Goal: Information Seeking & Learning: Find specific fact

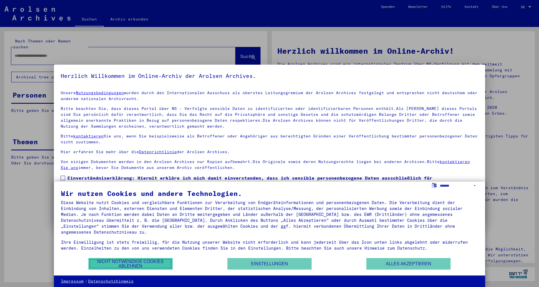
drag, startPoint x: 136, startPoint y: 267, endPoint x: 118, endPoint y: 180, distance: 89.3
click at [136, 267] on button "Nicht notwendige Cookies ablehnen" at bounding box center [130, 264] width 84 height 12
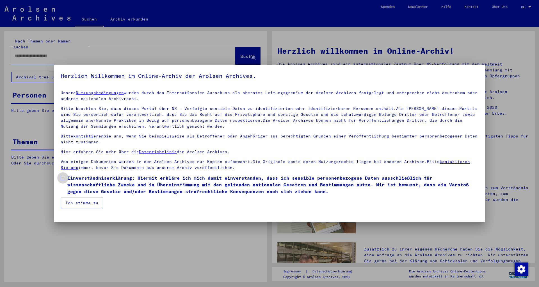
click at [85, 186] on span "Einverständniserklärung: Hiermit erkläre ich mich damit einverstanden, dass ich…" at bounding box center [272, 184] width 411 height 20
click at [79, 200] on button "Ich stimme zu" at bounding box center [82, 202] width 42 height 11
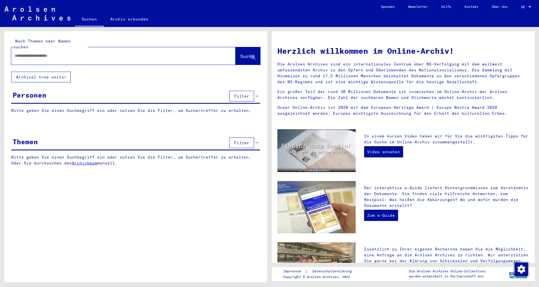
click at [74, 53] on input "text" at bounding box center [117, 56] width 204 height 6
type input "**********"
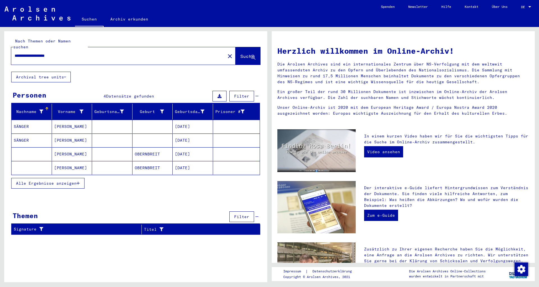
click at [51, 180] on span "Alle Ergebnisse anzeigen" at bounding box center [46, 182] width 61 height 5
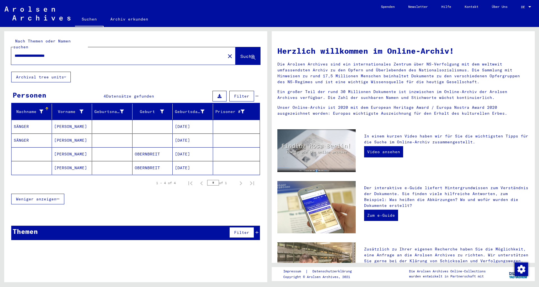
click at [186, 121] on mat-cell "[DATE]" at bounding box center [193, 126] width 40 height 13
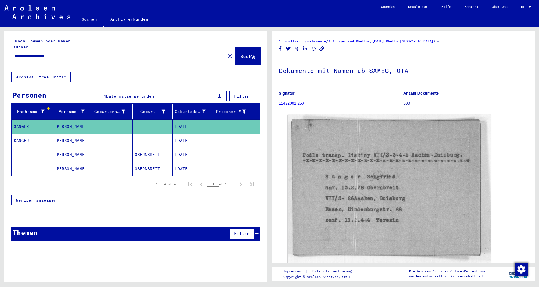
click at [184, 138] on mat-cell "[DATE]" at bounding box center [193, 141] width 40 height 14
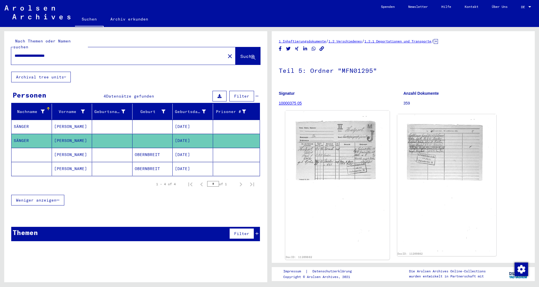
click at [368, 152] on img at bounding box center [337, 183] width 104 height 144
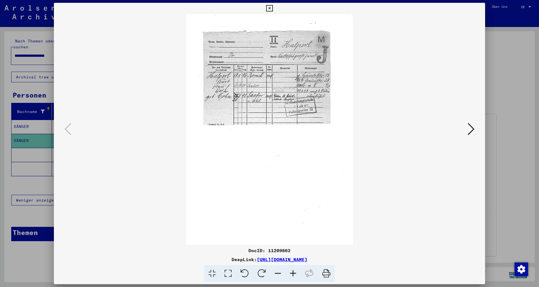
click at [489, 104] on div at bounding box center [269, 143] width 539 height 287
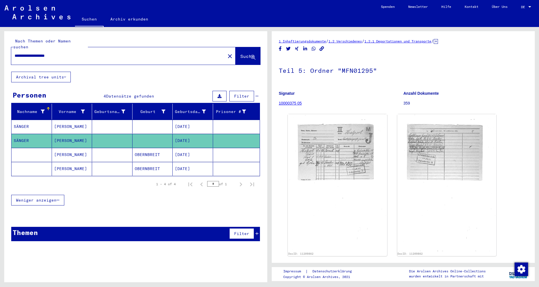
click at [207, 149] on mat-cell "[DATE]" at bounding box center [193, 155] width 40 height 14
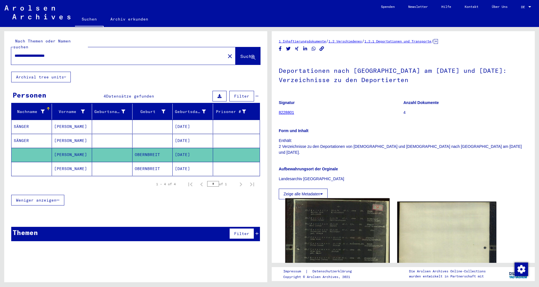
click at [337, 226] on img at bounding box center [337, 266] width 104 height 136
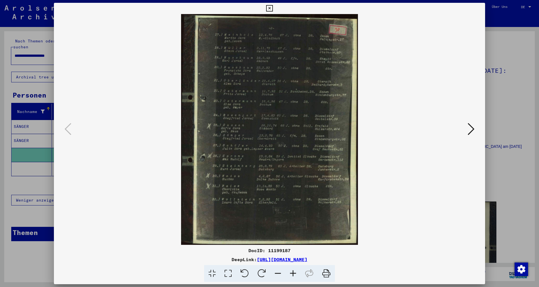
click at [502, 127] on div at bounding box center [269, 143] width 539 height 287
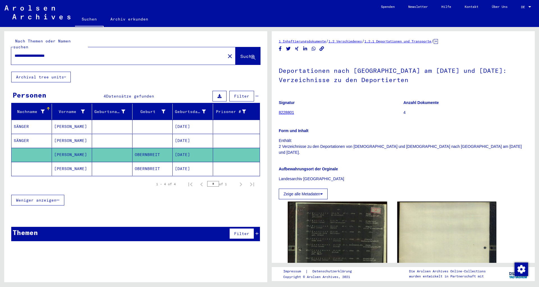
click at [167, 153] on mat-cell "OBERNBREIT" at bounding box center [152, 155] width 40 height 14
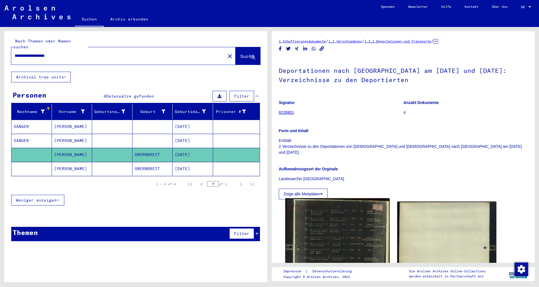
click at [368, 230] on img at bounding box center [337, 266] width 104 height 136
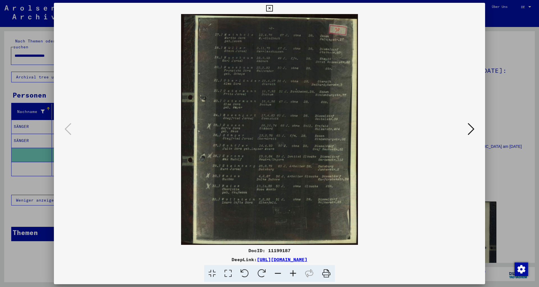
click at [502, 131] on div at bounding box center [269, 143] width 539 height 287
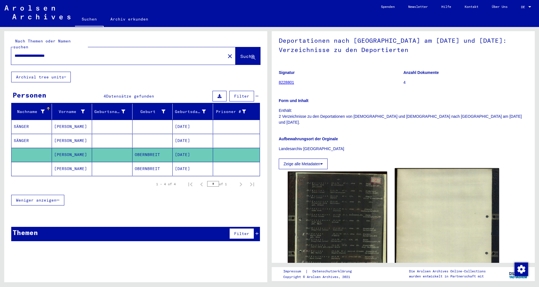
scroll to position [30, 0]
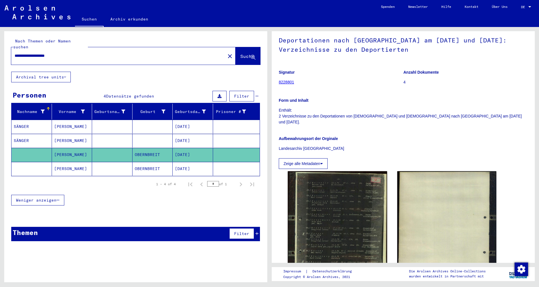
click at [209, 164] on mat-cell "[DATE]" at bounding box center [193, 169] width 40 height 14
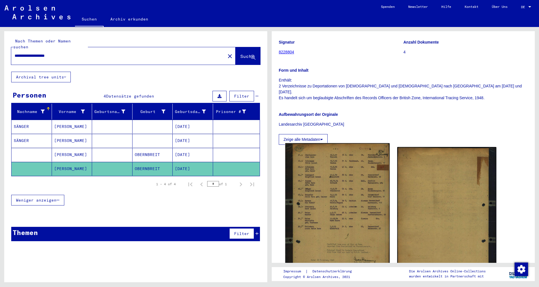
scroll to position [61, 0]
click at [341, 193] on img at bounding box center [337, 221] width 104 height 157
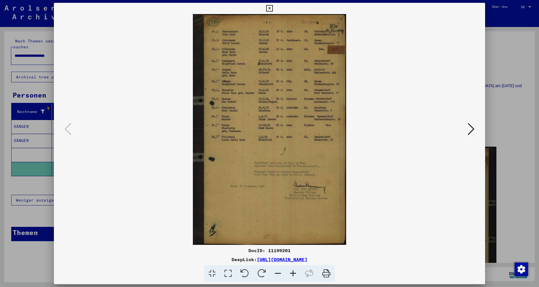
click at [516, 85] on div at bounding box center [269, 143] width 539 height 287
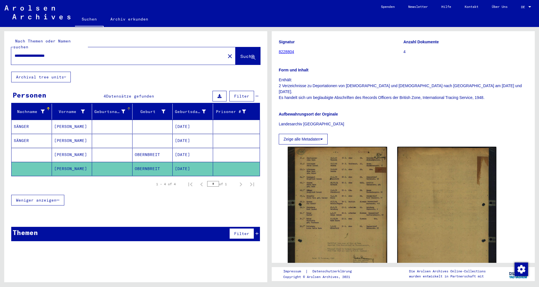
click at [108, 120] on mat-cell at bounding box center [112, 127] width 40 height 14
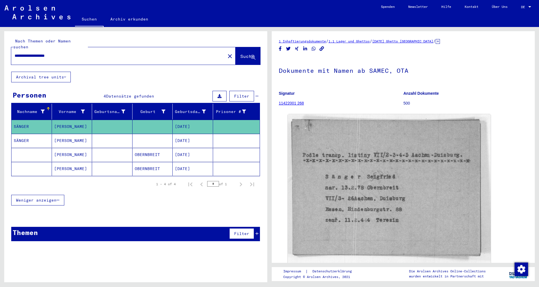
click at [440, 40] on icon at bounding box center [438, 41] width 4 height 5
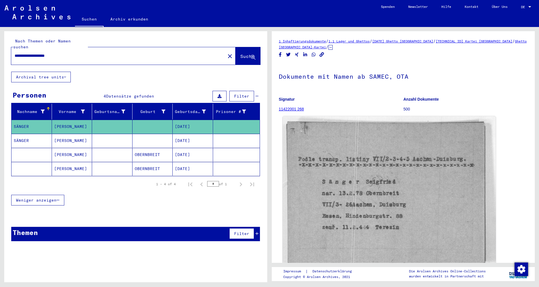
click at [369, 175] on img at bounding box center [389, 194] width 213 height 156
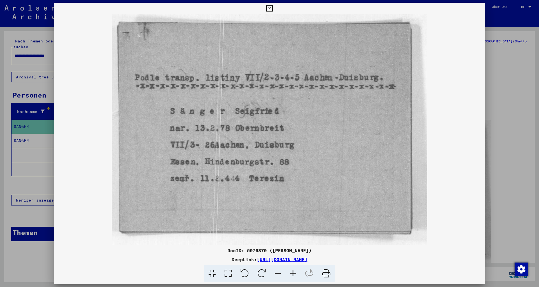
click at [494, 87] on div at bounding box center [269, 143] width 539 height 287
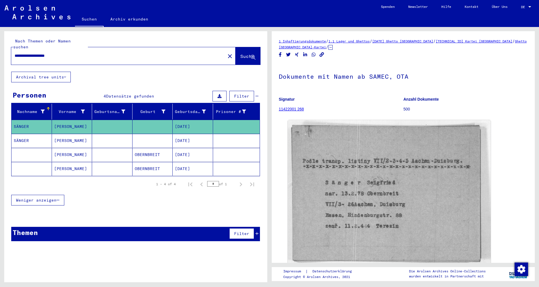
click at [195, 148] on mat-cell "[DATE]" at bounding box center [193, 155] width 40 height 14
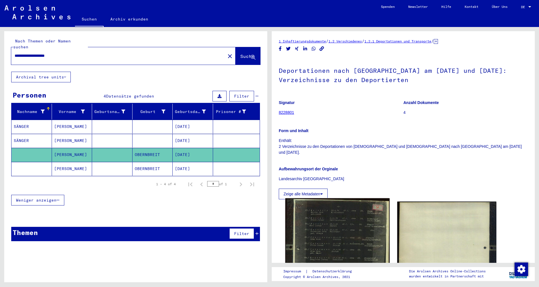
click at [337, 212] on img at bounding box center [337, 266] width 104 height 136
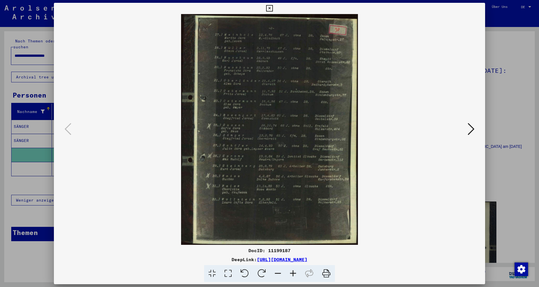
click at [491, 95] on div at bounding box center [269, 143] width 539 height 287
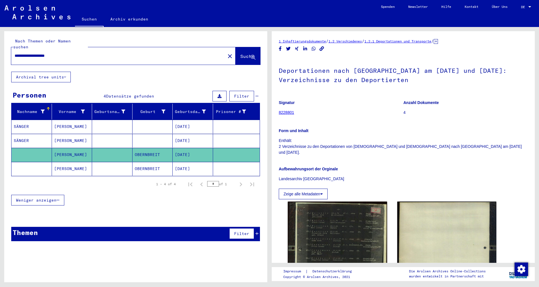
click at [176, 164] on mat-cell "[DATE]" at bounding box center [193, 169] width 40 height 14
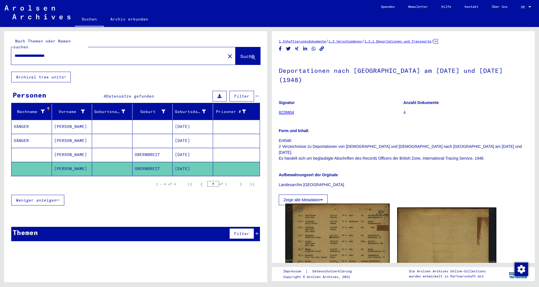
click at [324, 221] on img at bounding box center [337, 281] width 104 height 157
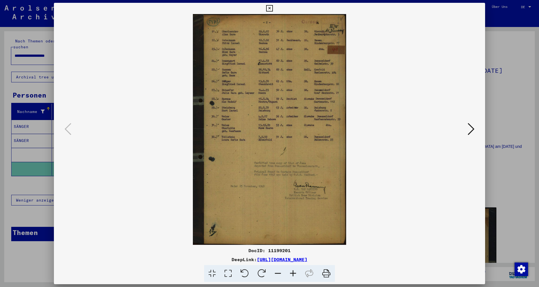
click at [502, 57] on div at bounding box center [269, 143] width 539 height 287
